Goal: Transaction & Acquisition: Purchase product/service

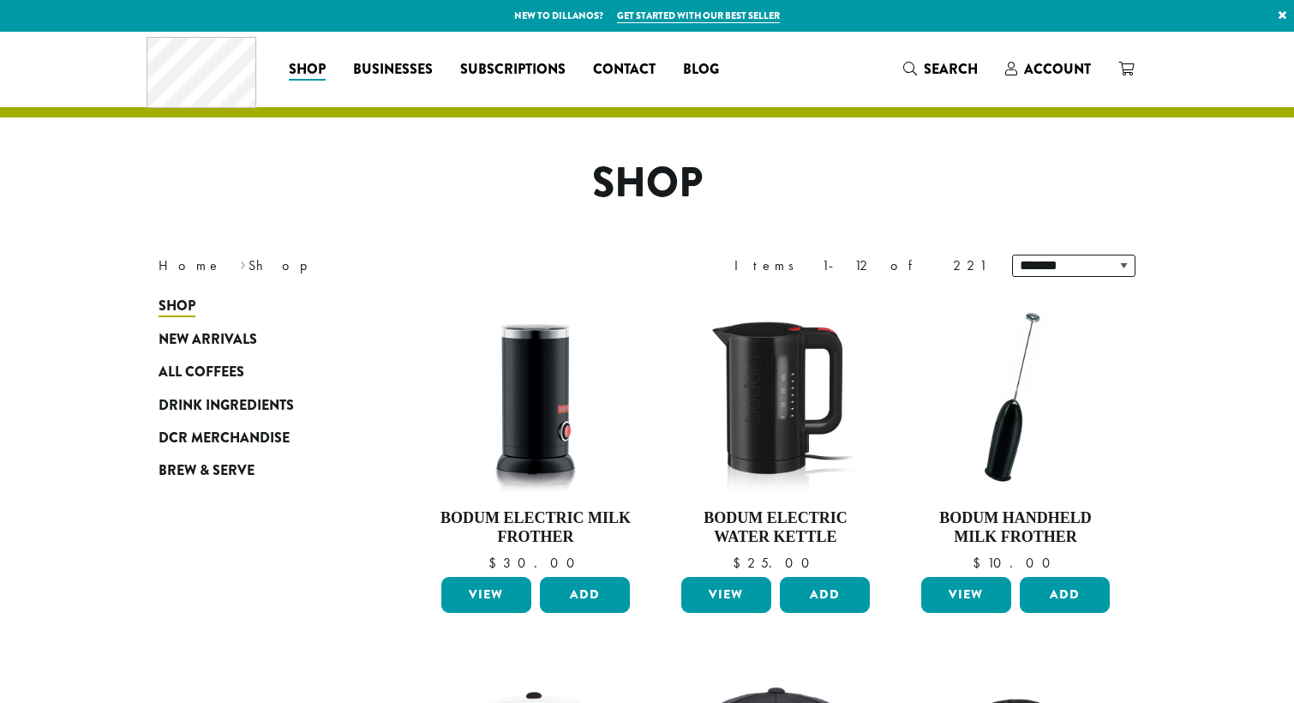
click at [198, 171] on h1 "Shop" at bounding box center [647, 184] width 1002 height 50
click at [243, 330] on span "New Arrivals" at bounding box center [208, 339] width 99 height 21
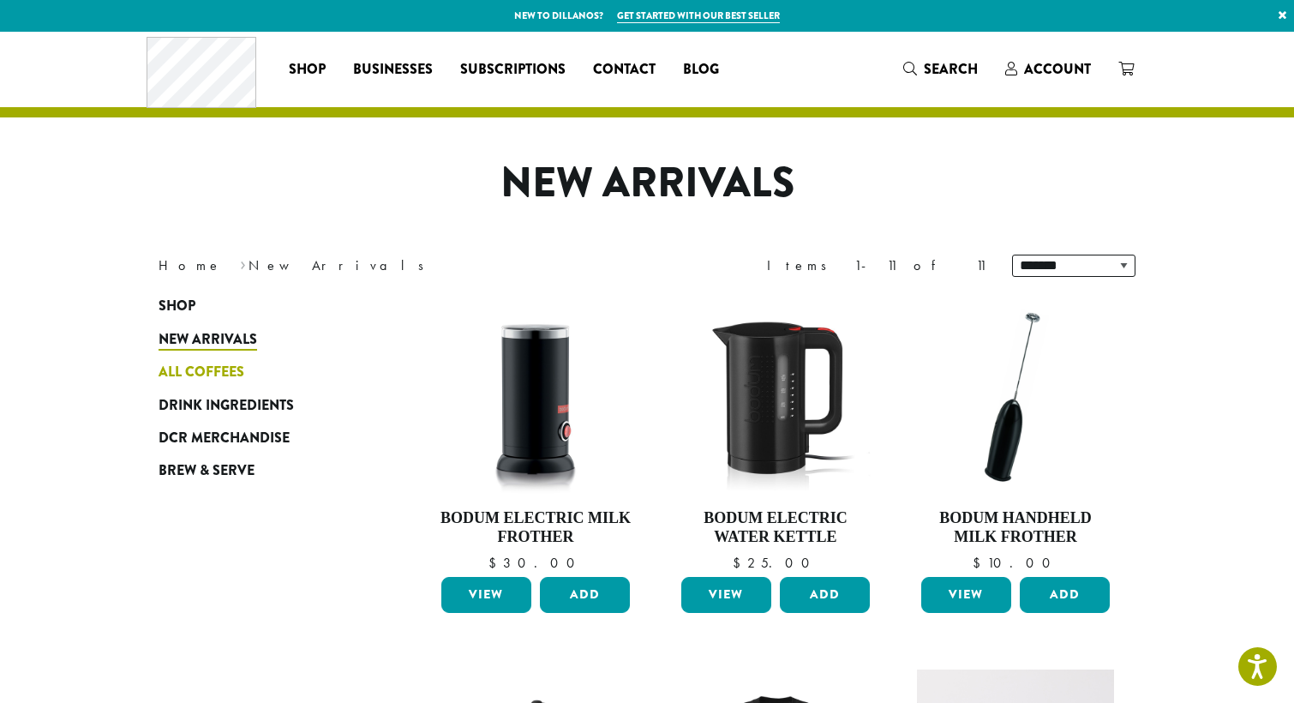
click at [238, 370] on span "All Coffees" at bounding box center [202, 372] width 86 height 21
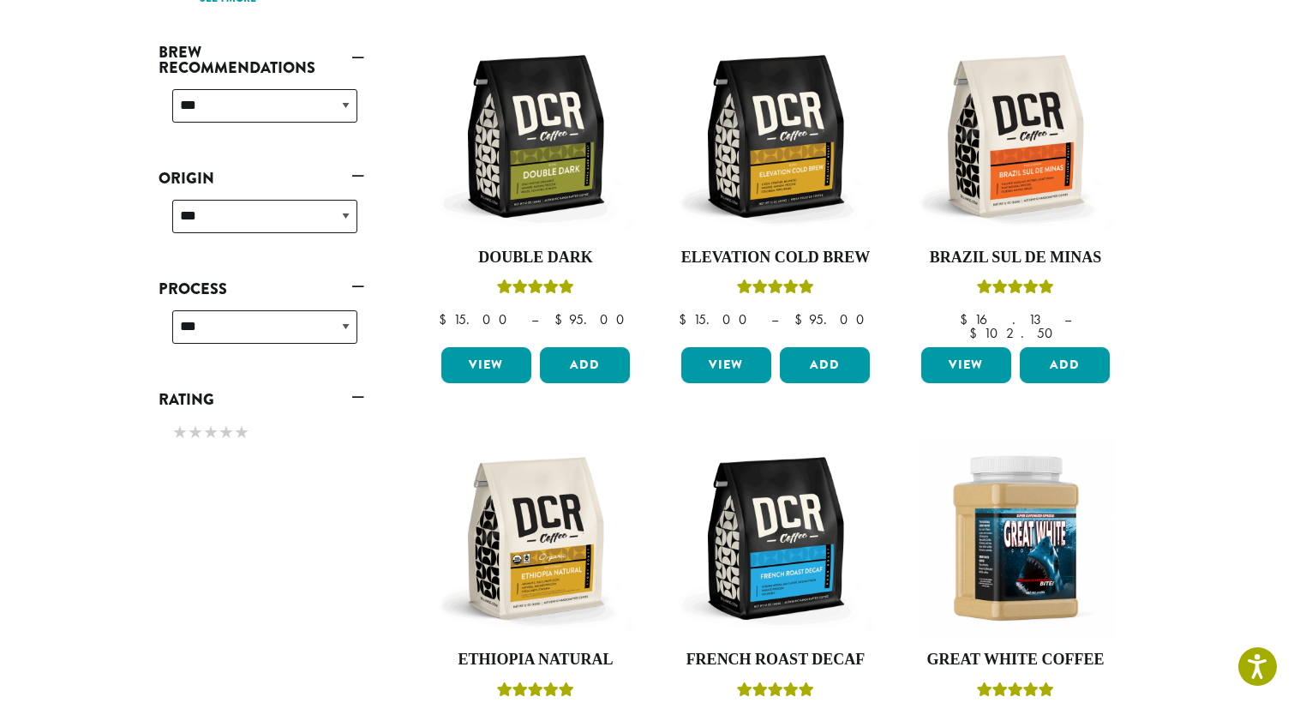
scroll to position [664, 0]
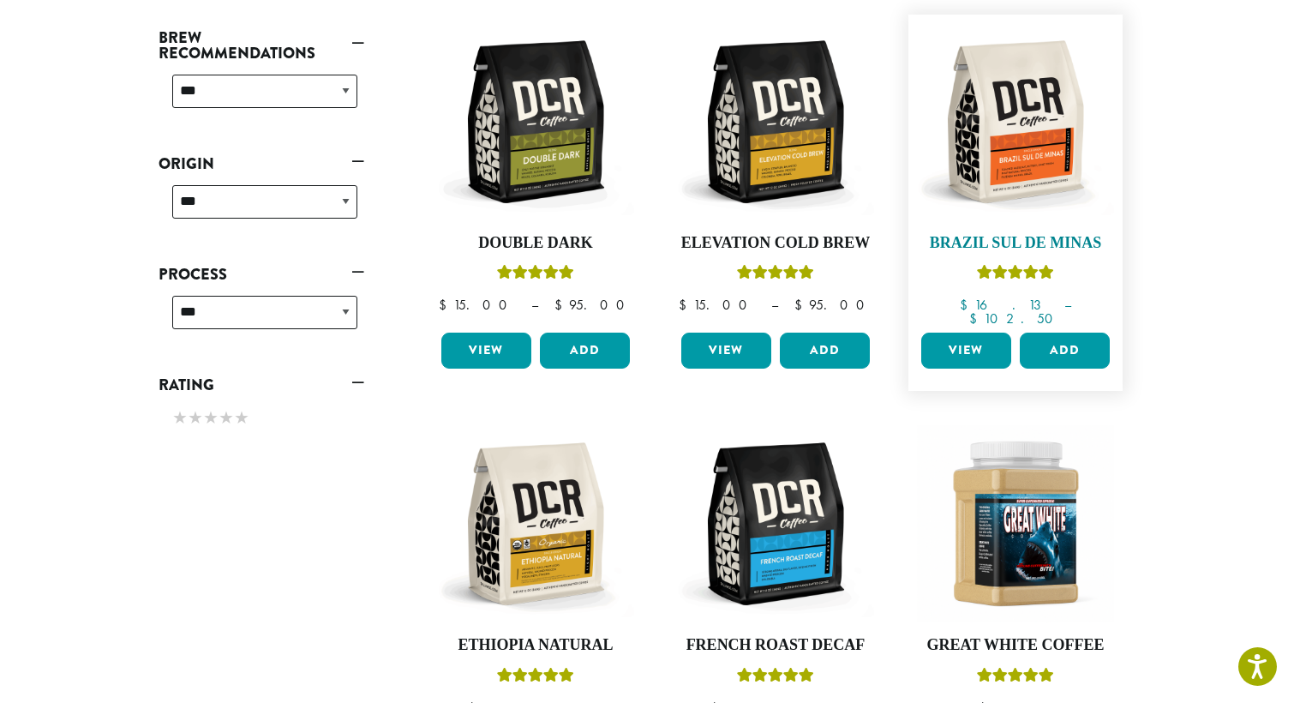
click at [1010, 139] on img at bounding box center [1015, 121] width 197 height 197
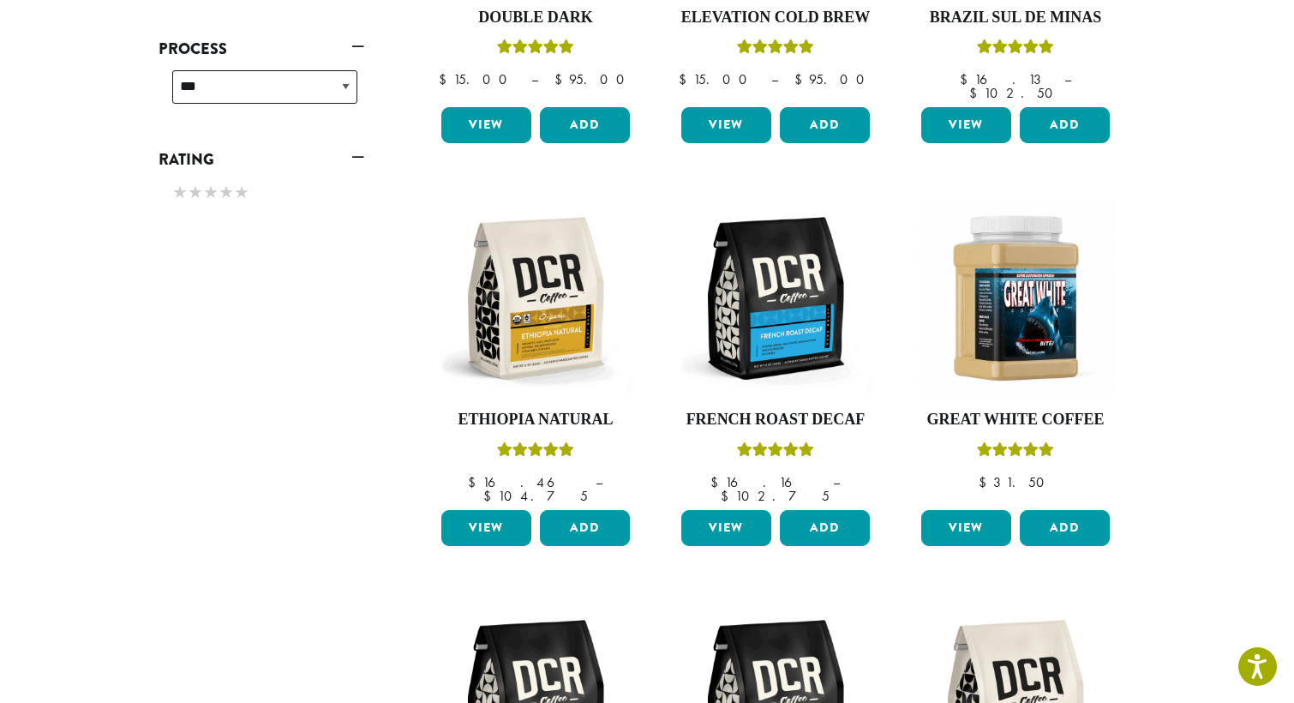
scroll to position [922, 0]
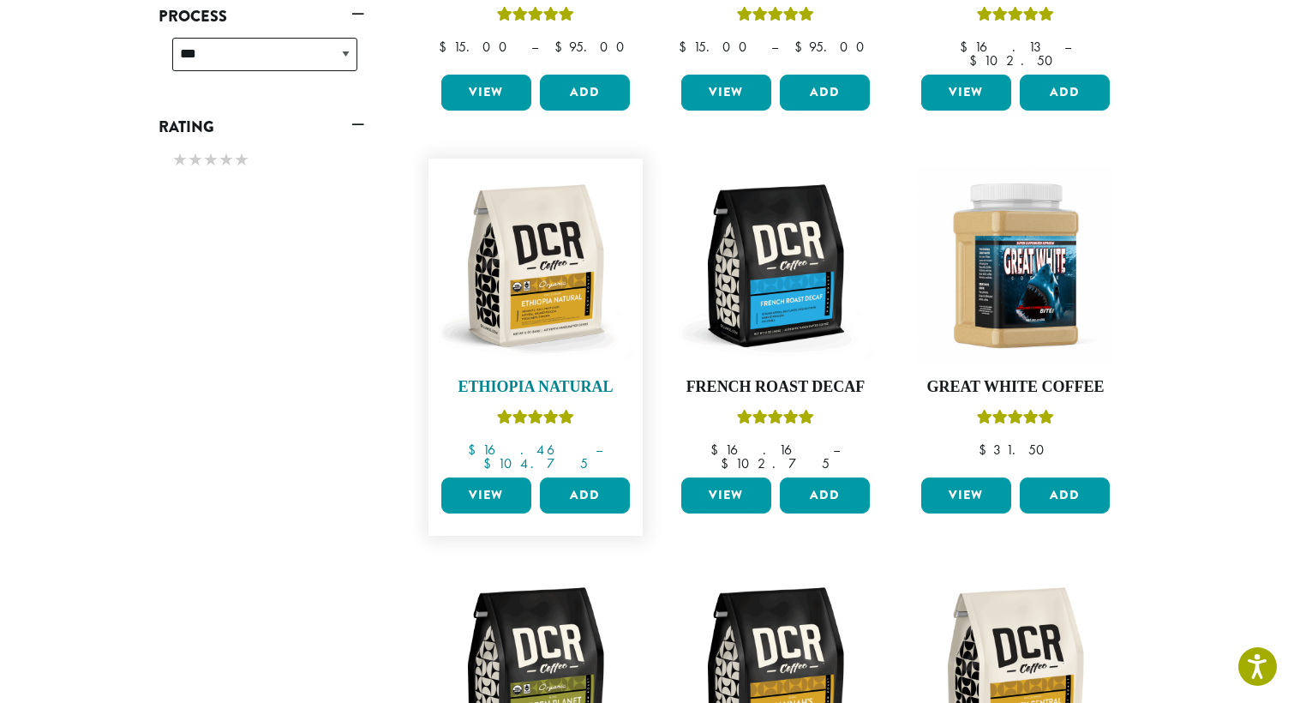
click at [539, 294] on img at bounding box center [535, 265] width 197 height 197
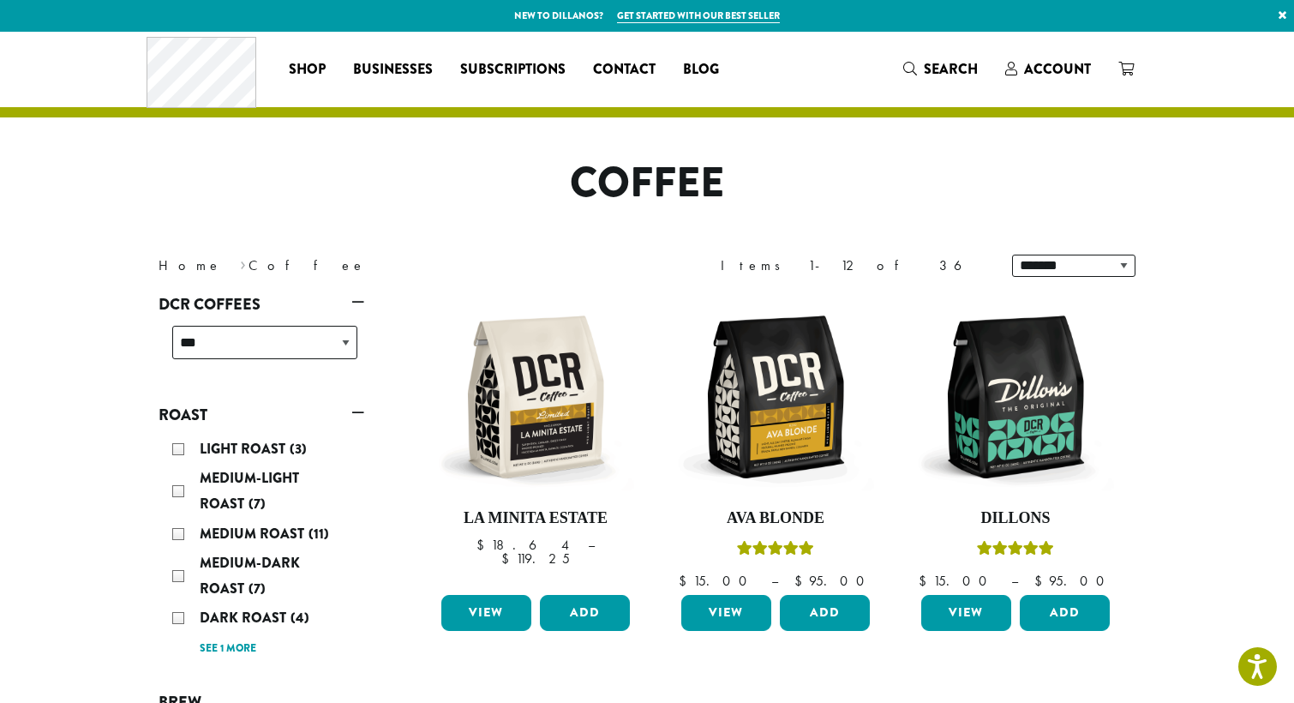
scroll to position [0, 0]
click at [1039, 414] on img at bounding box center [1015, 396] width 197 height 197
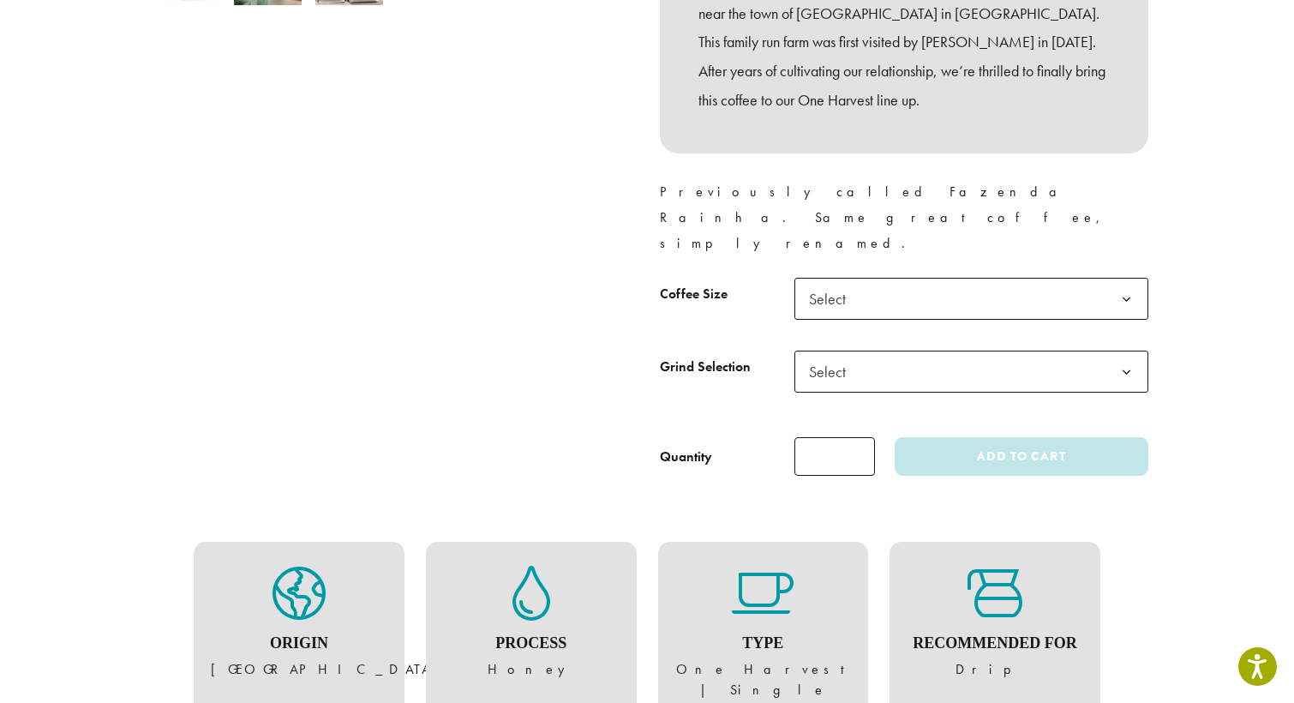
scroll to position [661, 0]
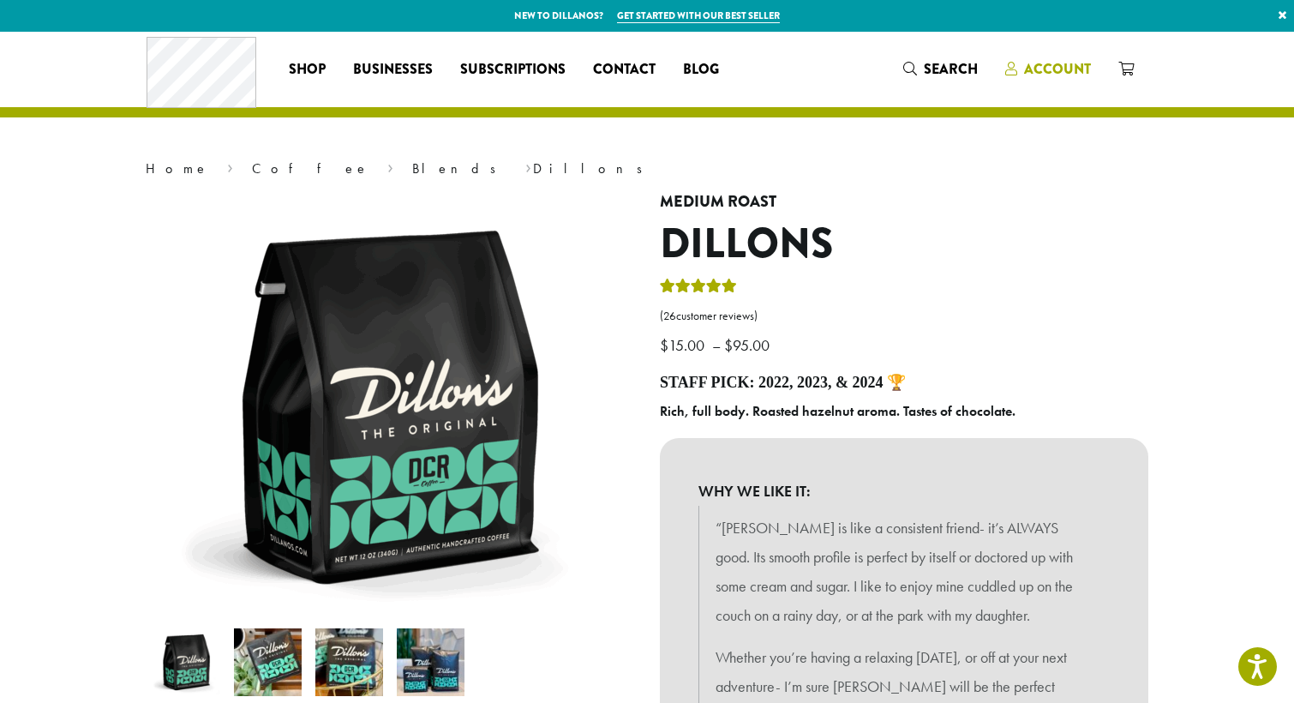
click at [1034, 69] on span "Account" at bounding box center [1057, 69] width 67 height 20
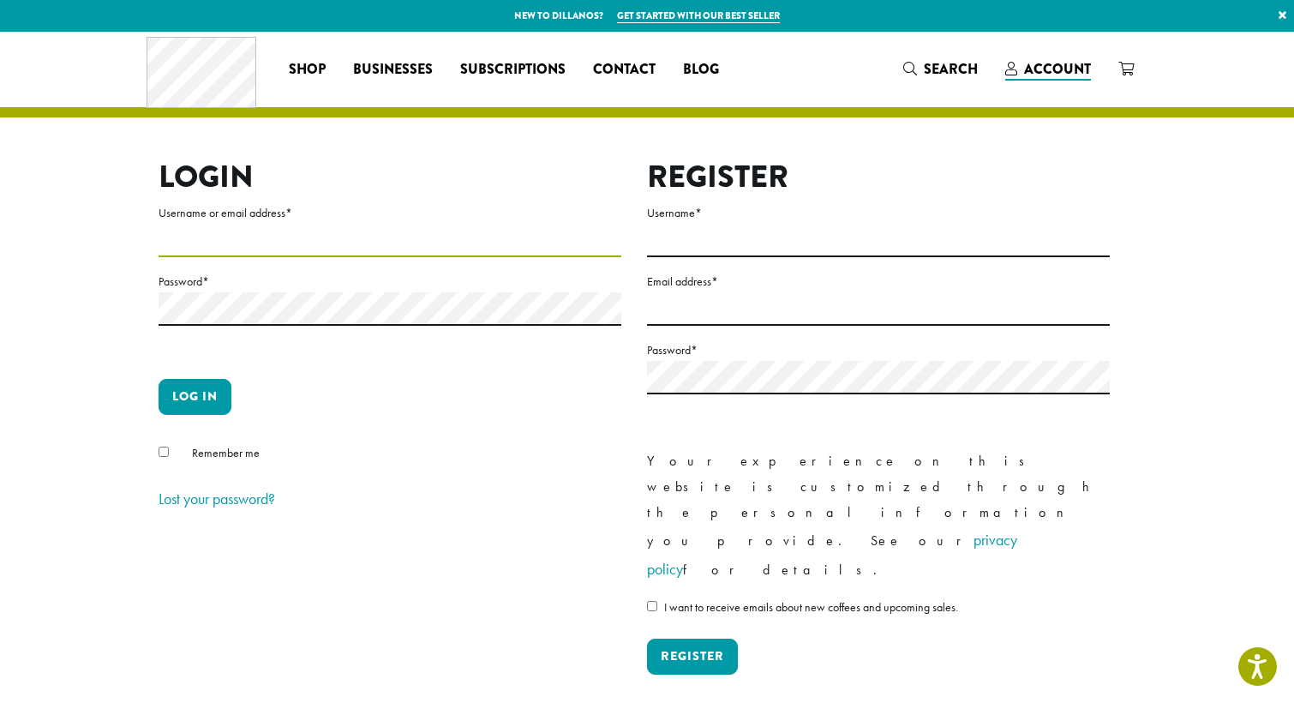
click at [272, 233] on input "Username or email address *" at bounding box center [390, 240] width 463 height 33
type input "**********"
click at [209, 398] on button "Log in" at bounding box center [195, 397] width 73 height 36
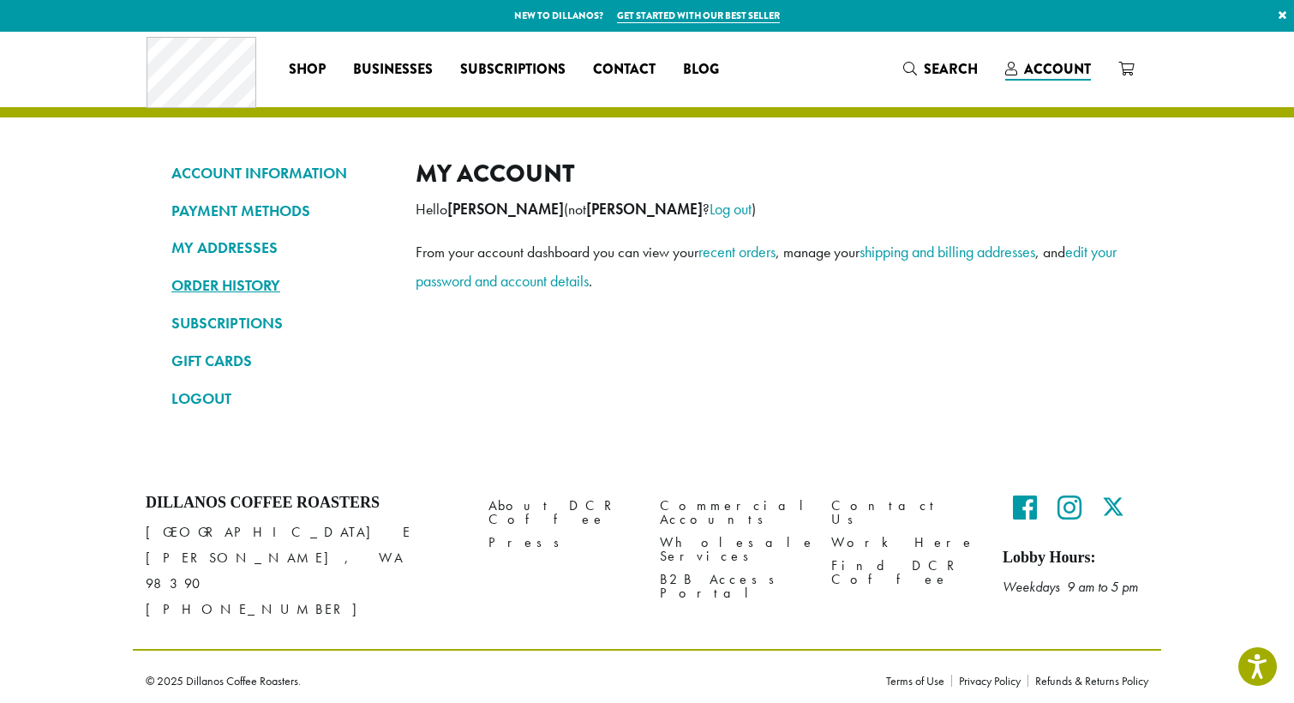
click at [245, 290] on link "ORDER HISTORY" at bounding box center [280, 285] width 218 height 29
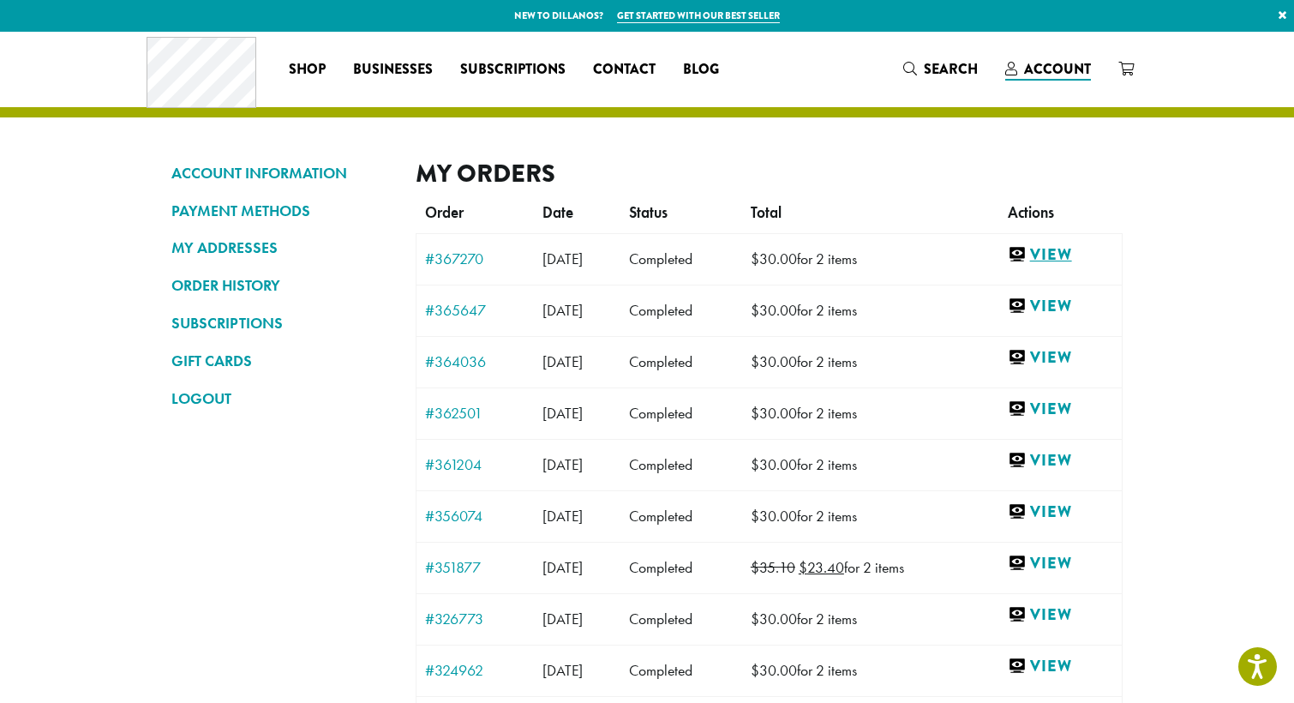
click at [1079, 246] on link "View" at bounding box center [1060, 254] width 105 height 21
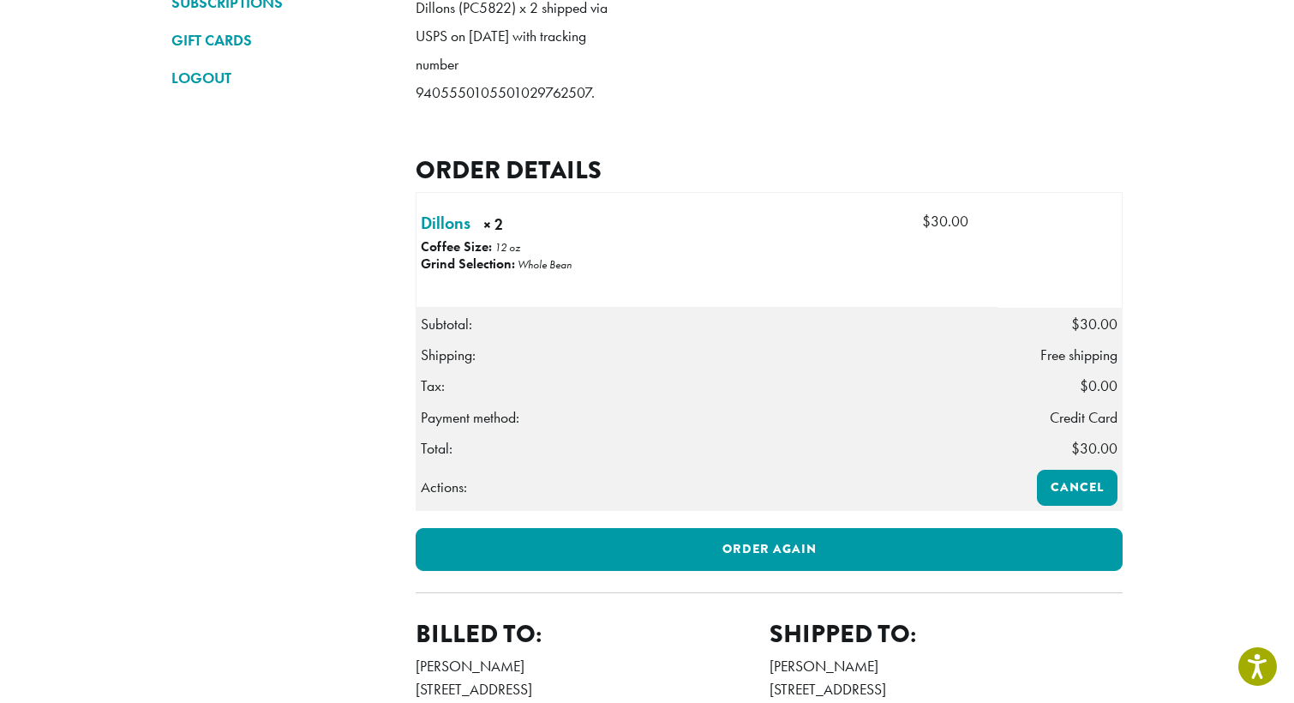
scroll to position [322, 0]
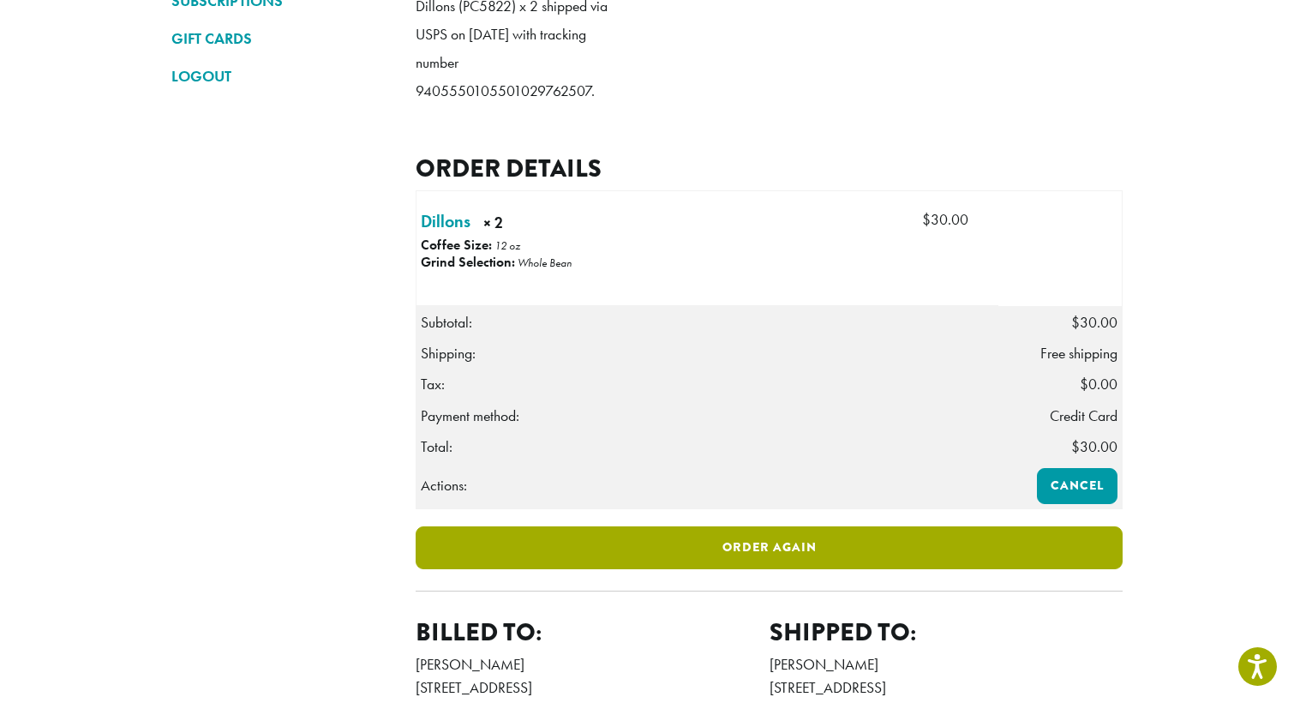
click at [739, 565] on link "Order again" at bounding box center [769, 547] width 707 height 43
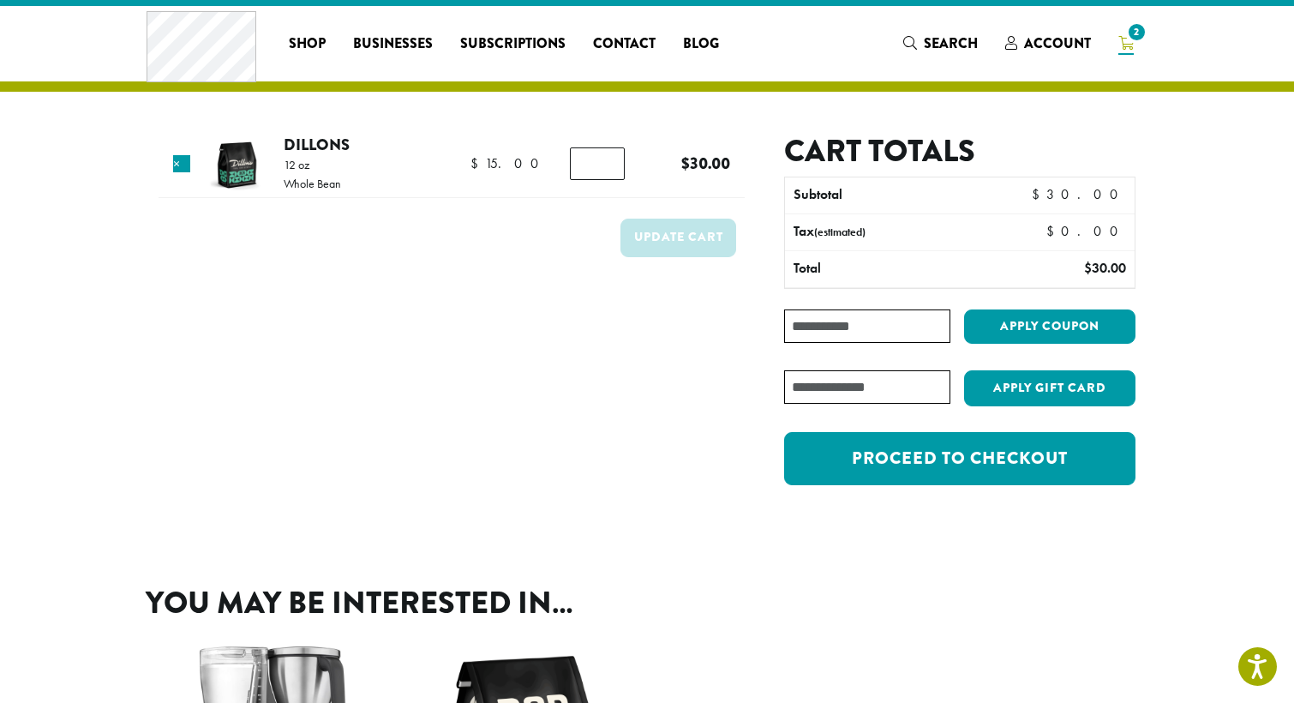
scroll to position [29, 0]
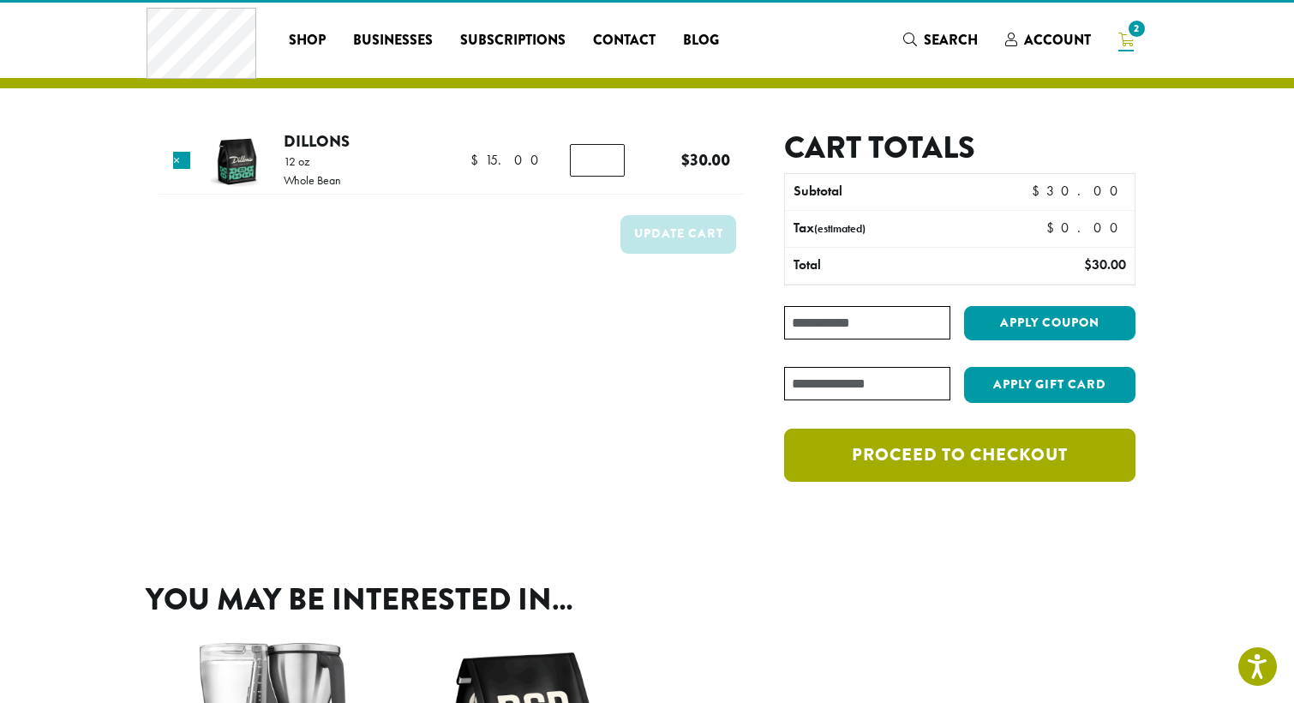
click at [931, 464] on link "Proceed to checkout" at bounding box center [959, 454] width 351 height 53
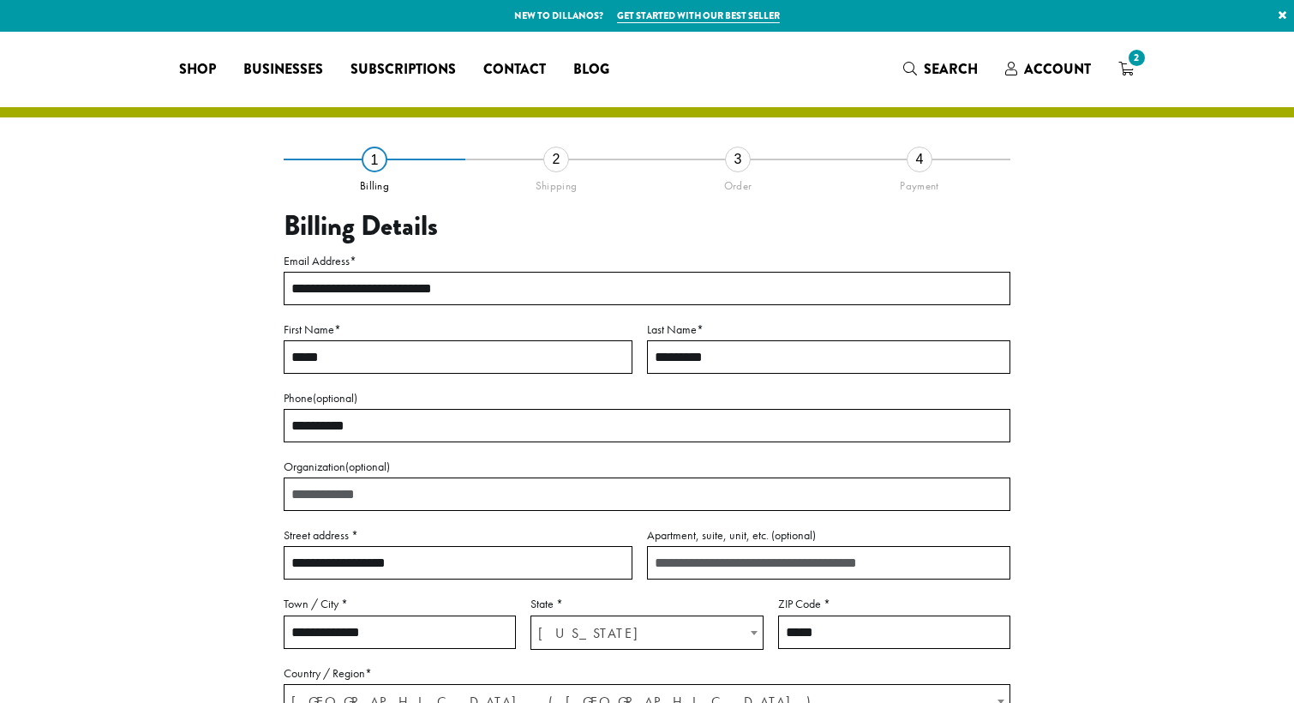
select select "**"
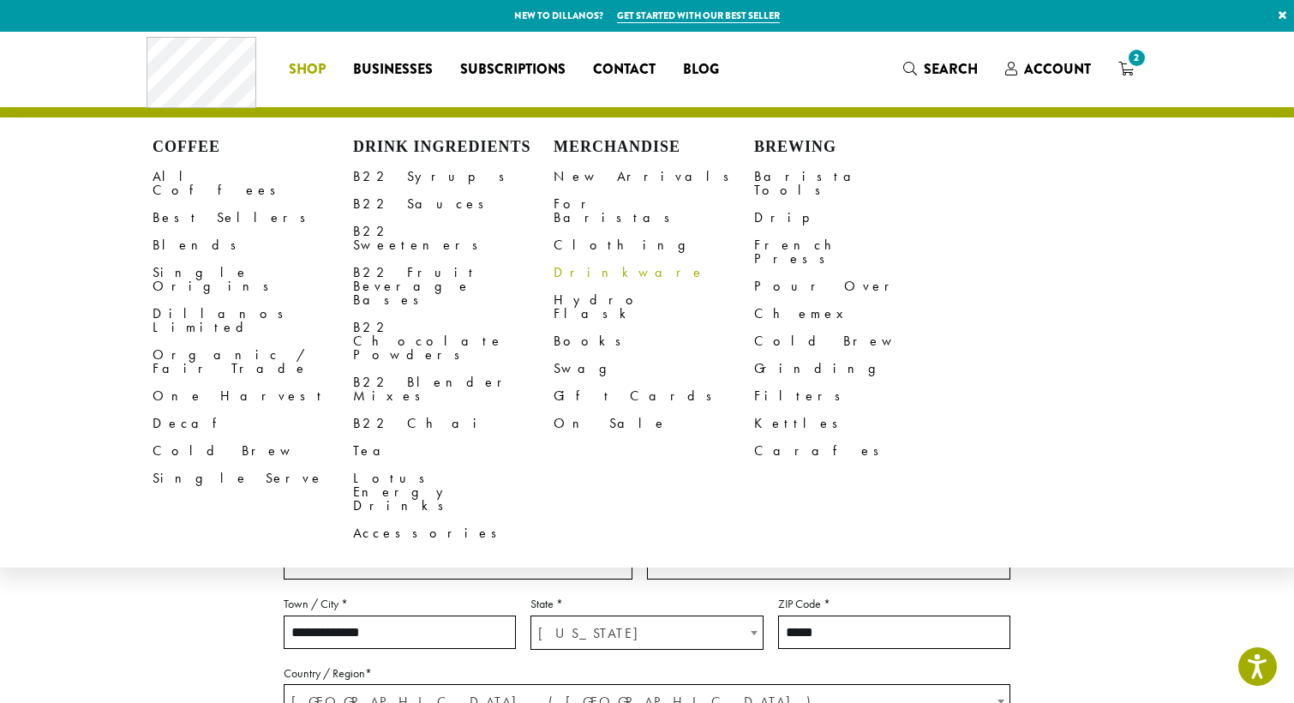
click at [573, 259] on link "Drinkware" at bounding box center [653, 272] width 200 height 27
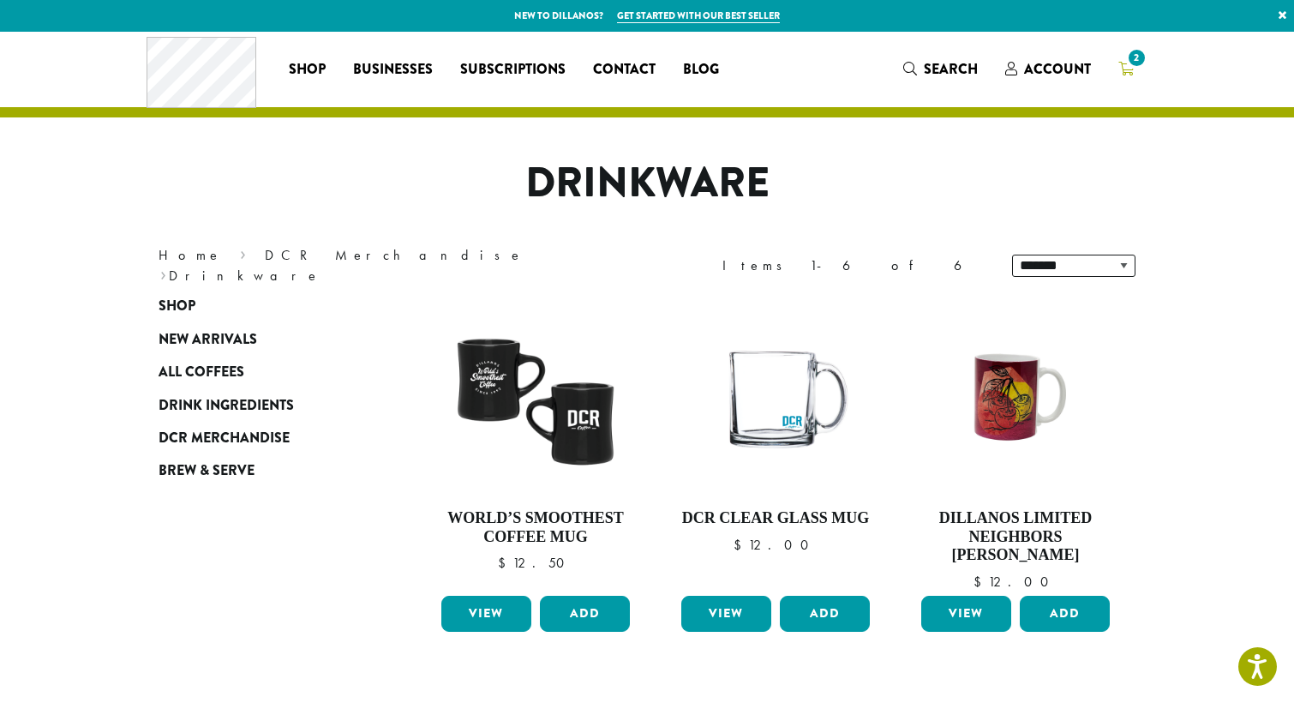
click at [1129, 59] on span "2" at bounding box center [1136, 57] width 23 height 23
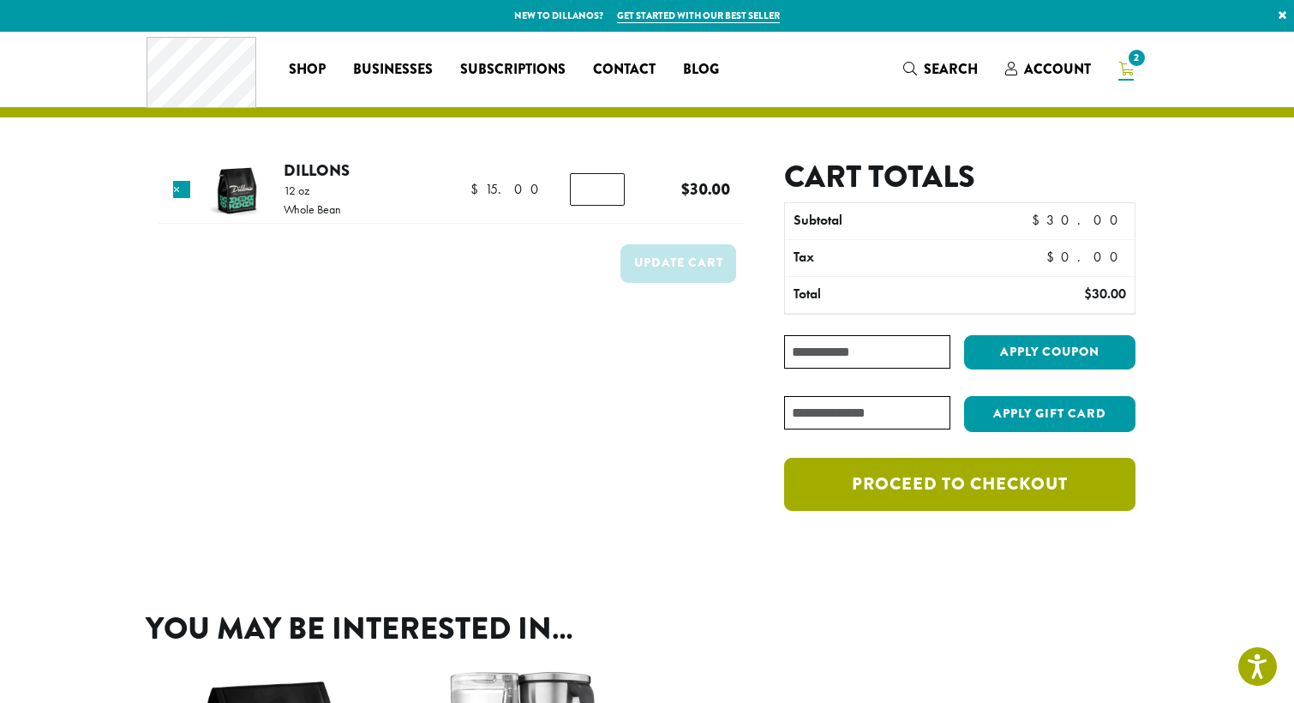
click at [903, 482] on link "Proceed to checkout" at bounding box center [959, 484] width 351 height 53
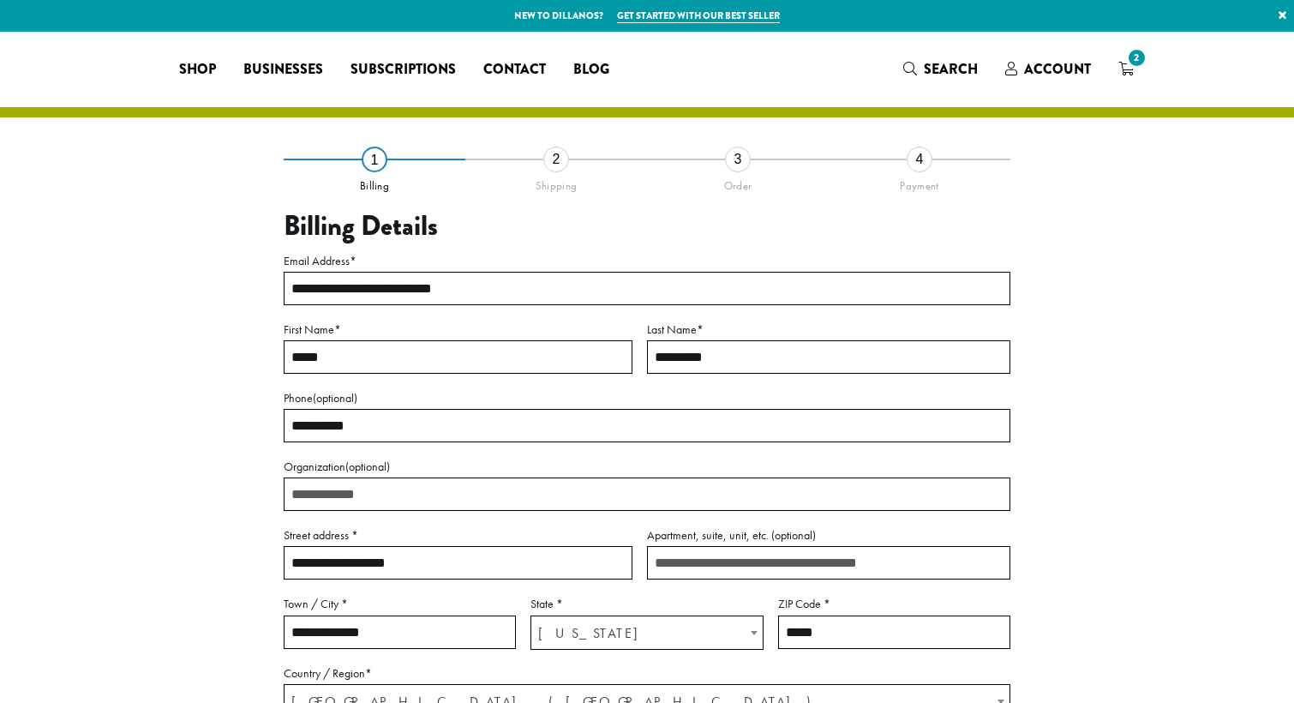
select select "**"
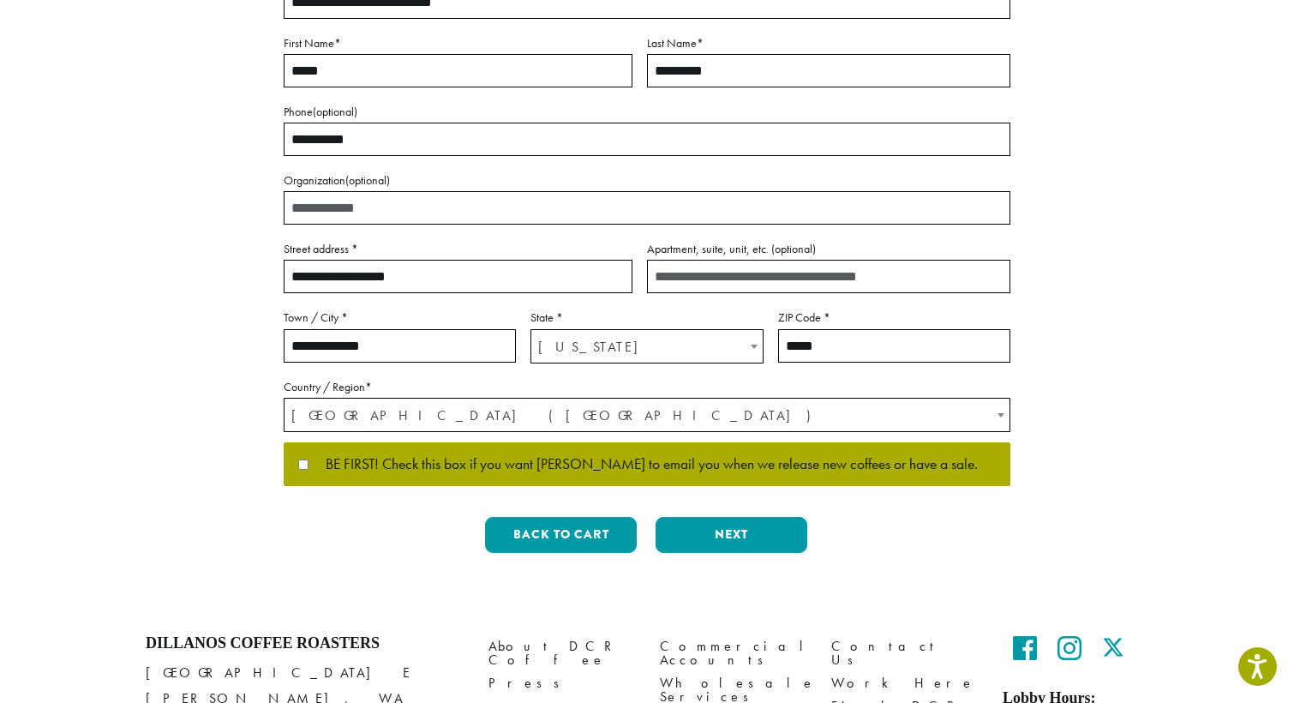
scroll to position [290, 0]
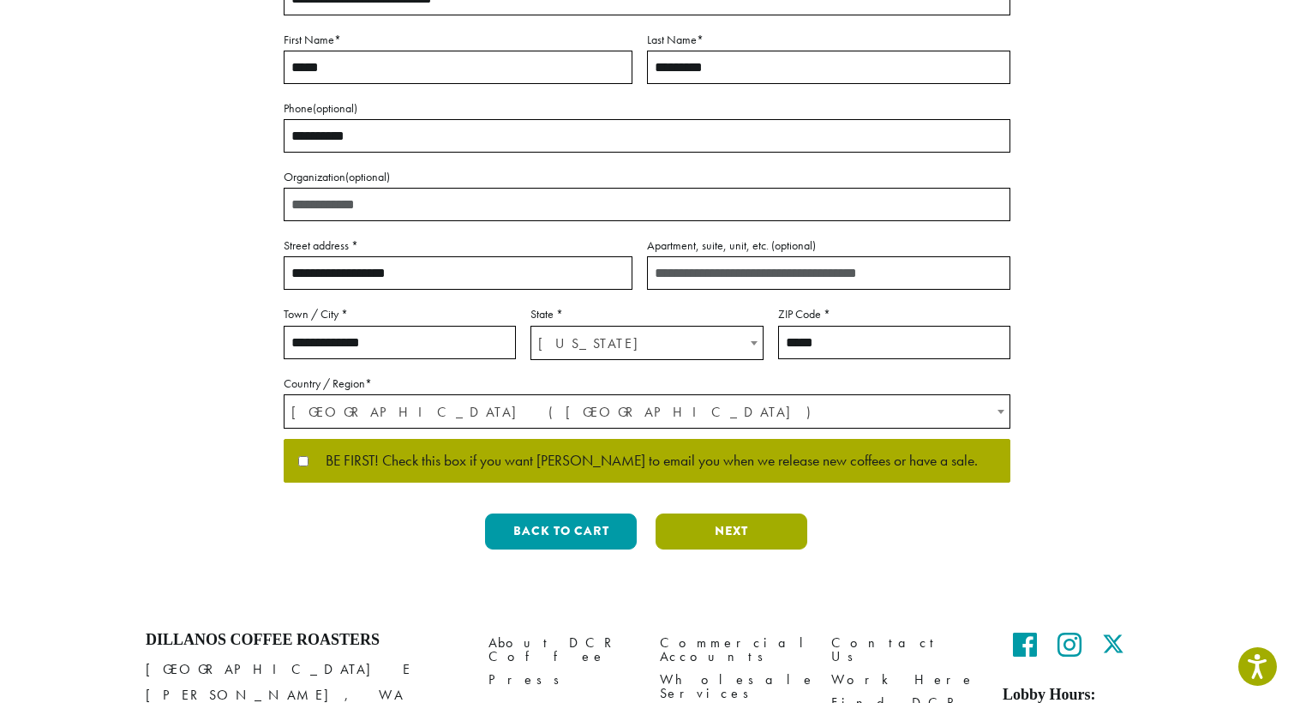
click at [727, 534] on button "Next" at bounding box center [731, 531] width 152 height 36
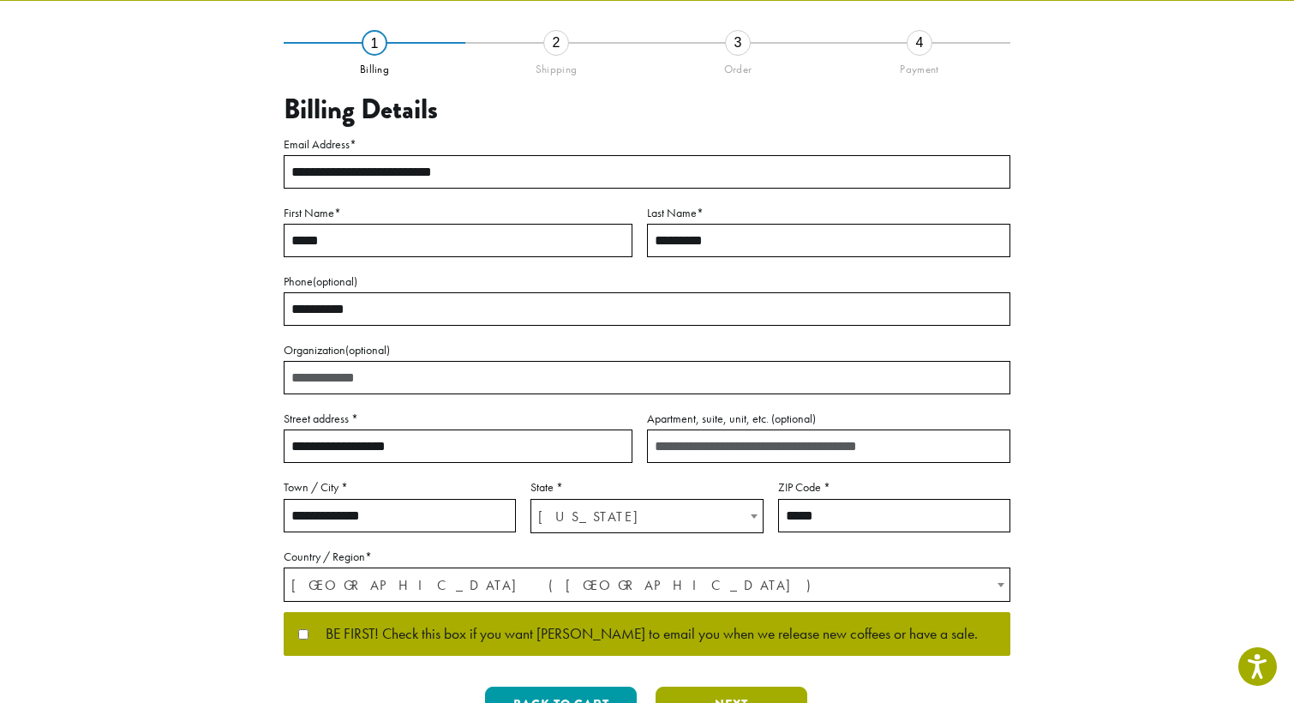
scroll to position [20, 0]
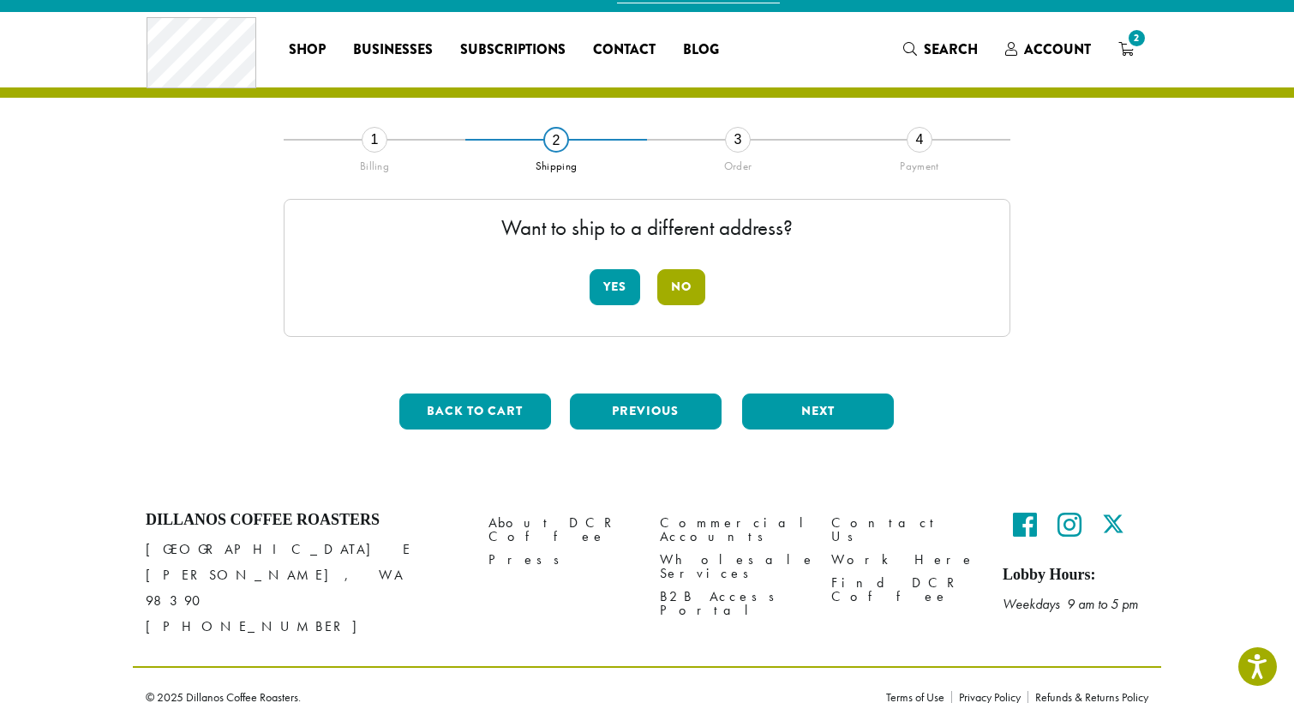
click at [684, 294] on button "No" at bounding box center [681, 287] width 48 height 36
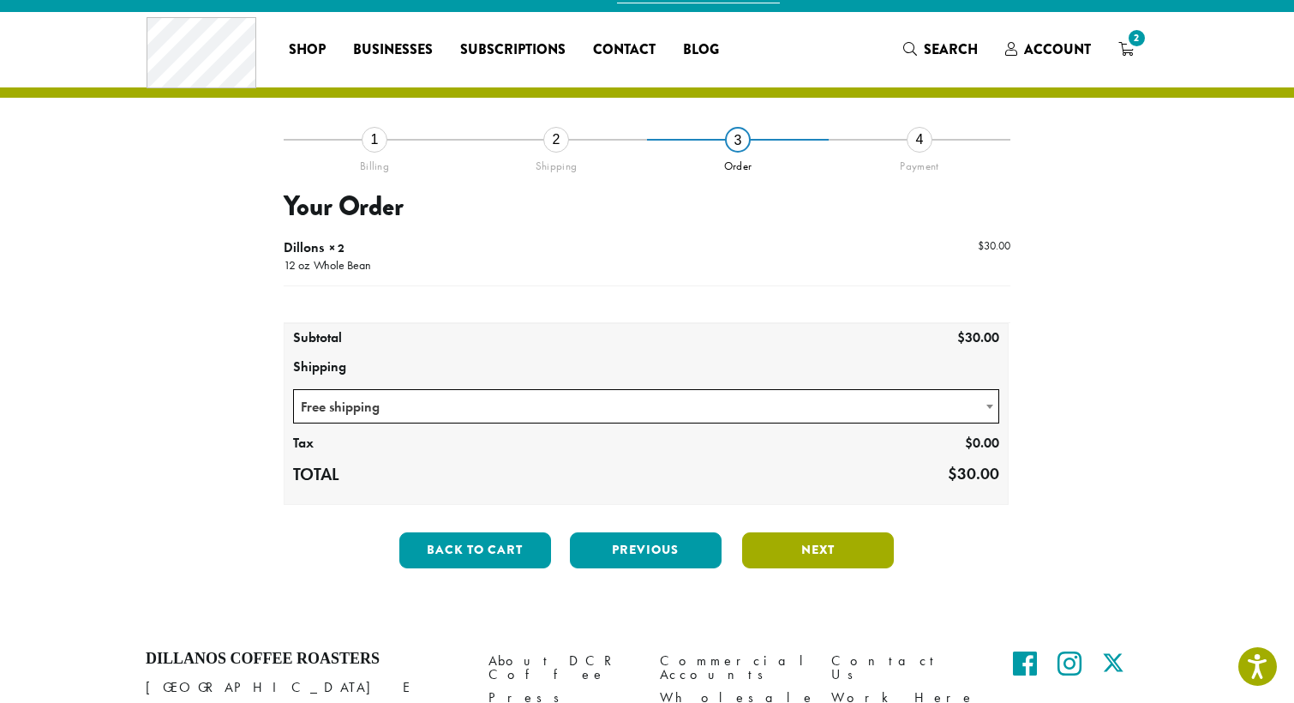
click at [801, 550] on button "Next" at bounding box center [818, 550] width 152 height 36
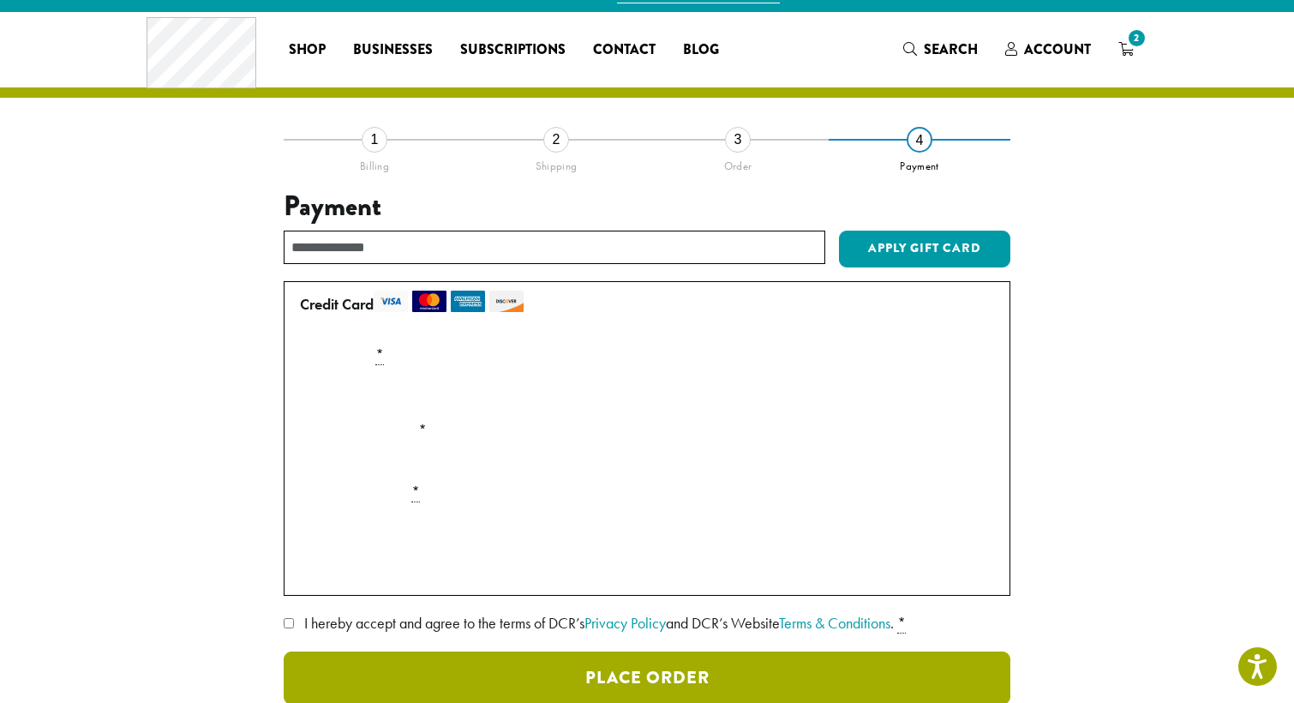
click at [614, 673] on button "Place Order" at bounding box center [647, 677] width 727 height 53
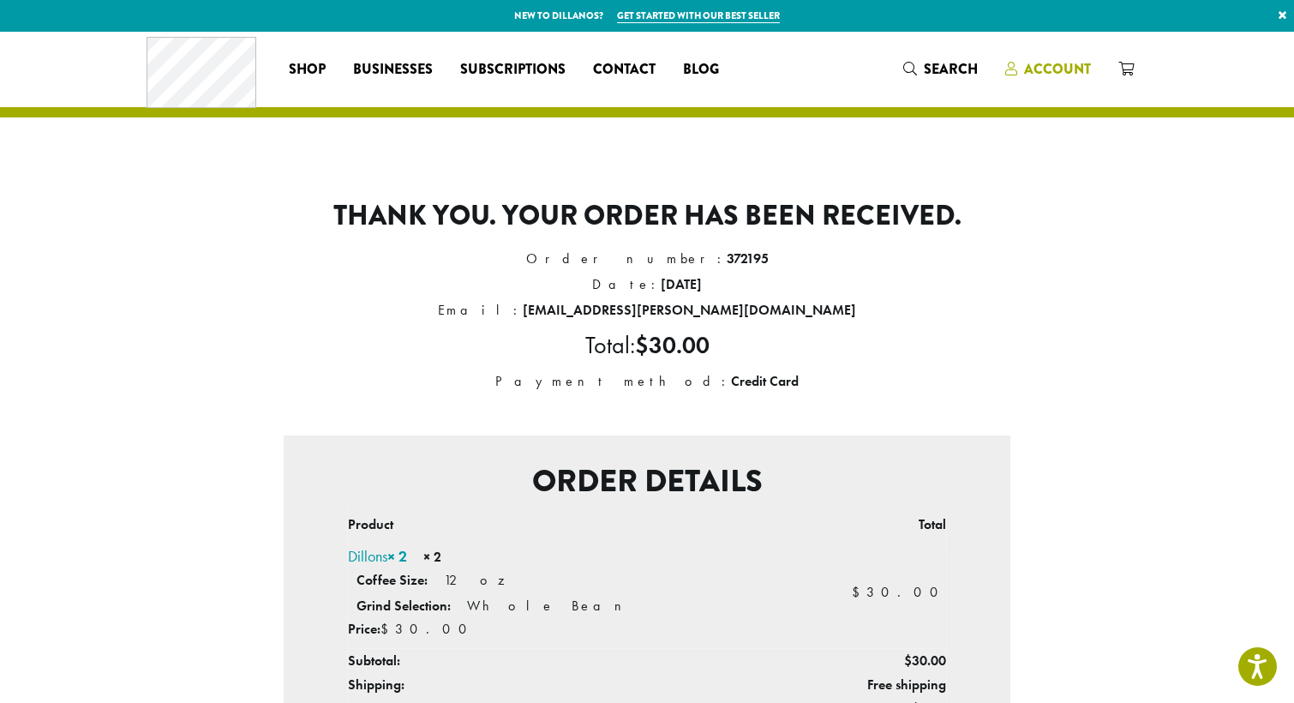
click at [1030, 69] on span "Account" at bounding box center [1057, 69] width 67 height 20
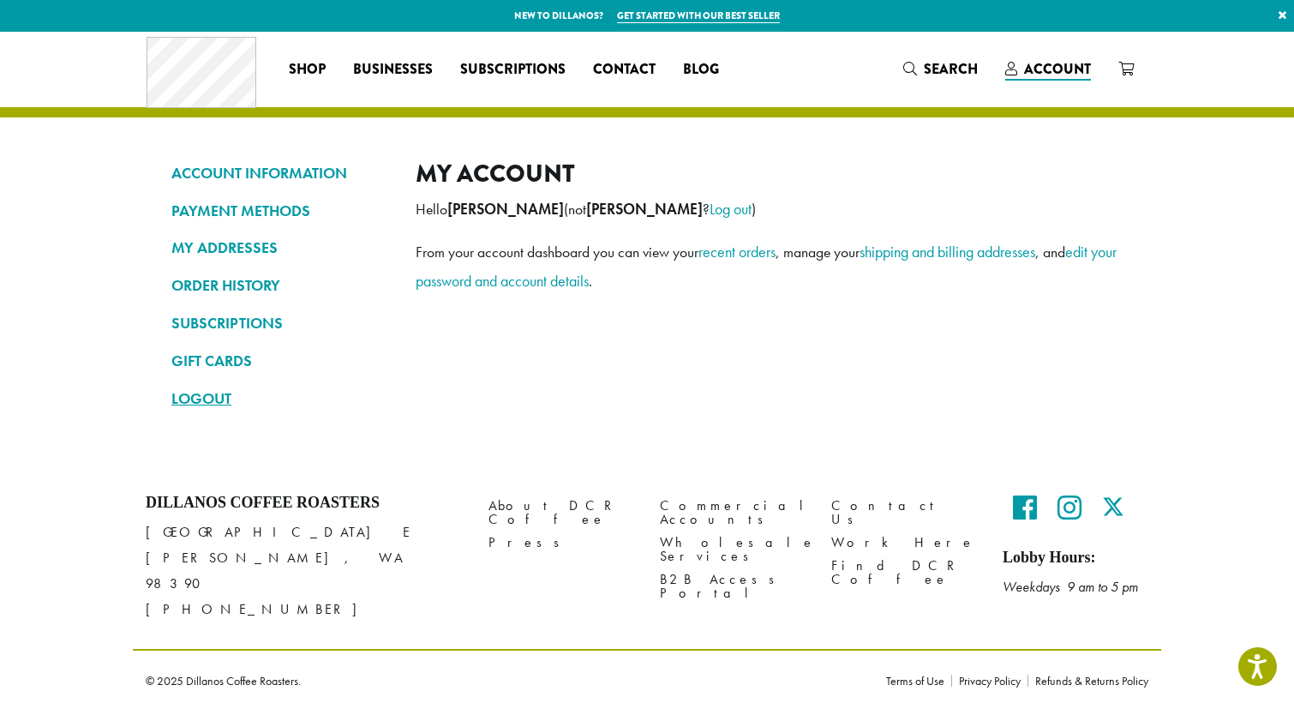
click at [218, 389] on link "LOGOUT" at bounding box center [280, 398] width 218 height 29
